Goal: Navigation & Orientation: Go to known website

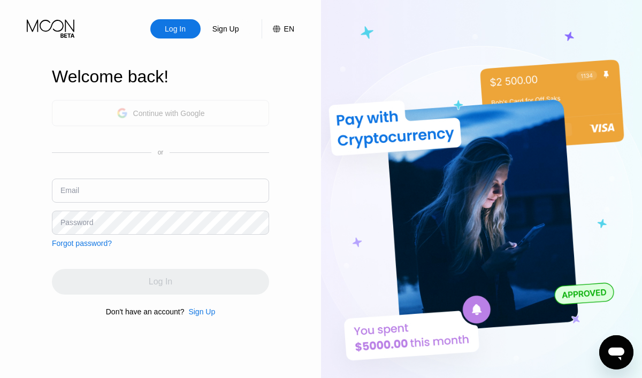
click at [198, 115] on div "Continue with Google" at bounding box center [169, 113] width 72 height 9
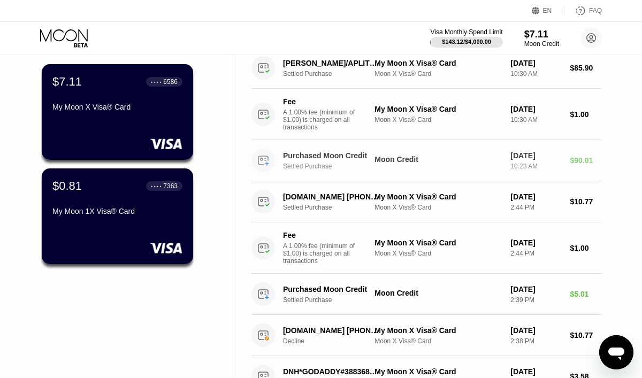
scroll to position [78, 0]
